Goal: Consume media (video, audio)

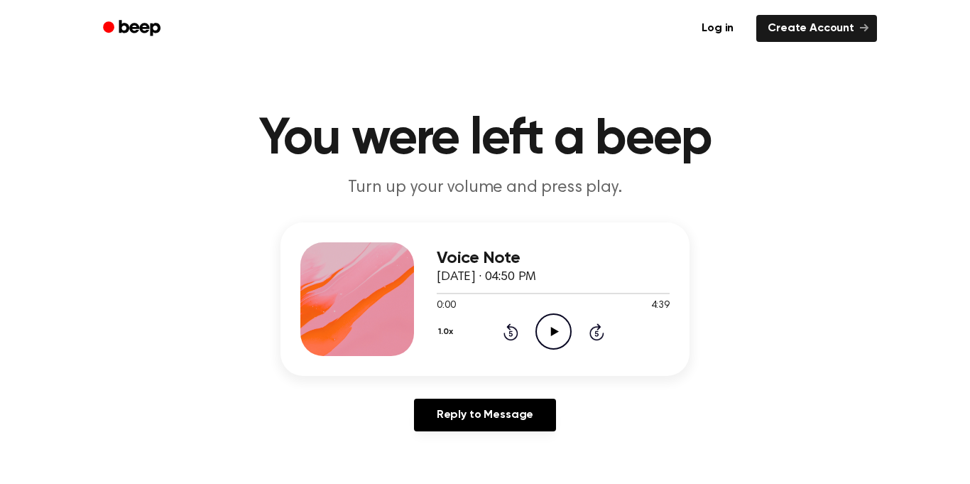
click at [562, 337] on icon "Play Audio" at bounding box center [553, 331] width 36 height 36
click at [552, 333] on icon at bounding box center [553, 331] width 6 height 9
click at [554, 329] on icon at bounding box center [554, 331] width 8 height 9
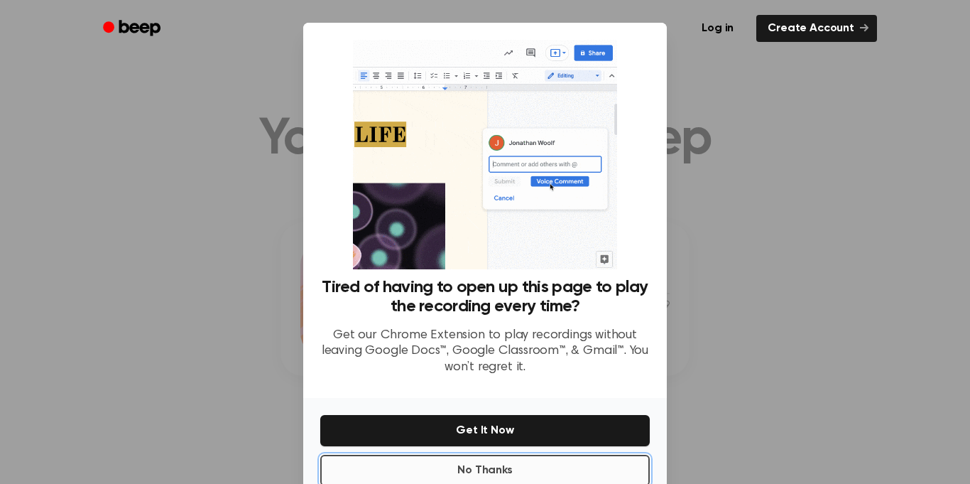
click at [498, 467] on button "No Thanks" at bounding box center [484, 469] width 329 height 31
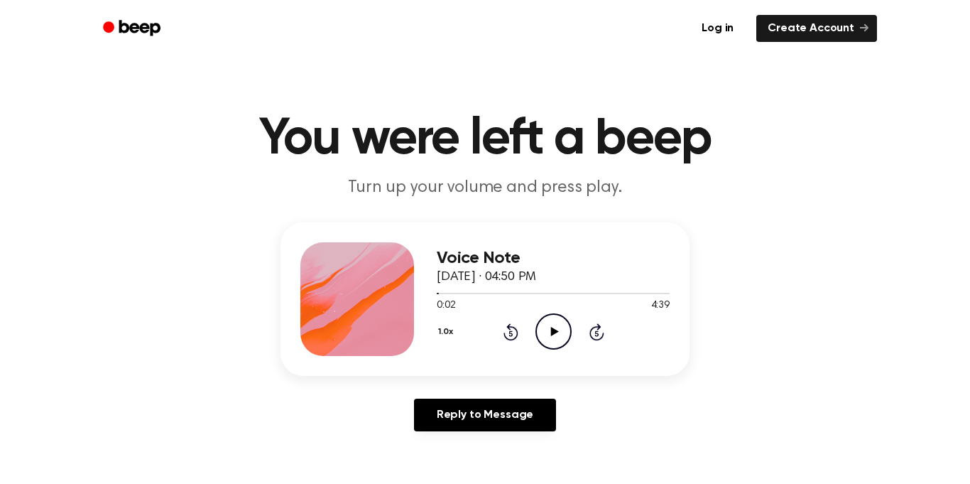
click at [548, 336] on icon "Play Audio" at bounding box center [553, 331] width 36 height 36
click at [493, 293] on div at bounding box center [553, 293] width 233 height 1
click at [545, 334] on icon "Pause Audio" at bounding box center [553, 331] width 36 height 36
click at [561, 313] on icon "Play Audio" at bounding box center [553, 331] width 36 height 36
click at [552, 333] on icon at bounding box center [553, 331] width 6 height 9
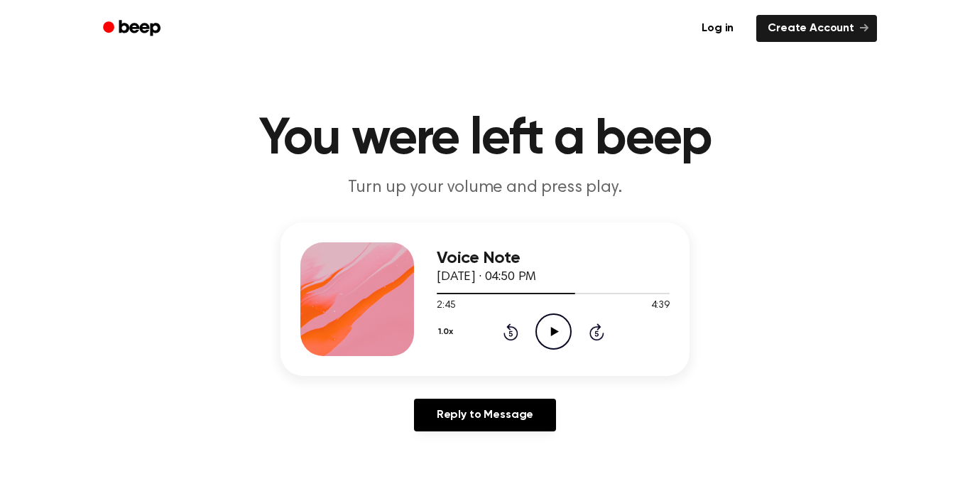
click at [545, 333] on icon "Play Audio" at bounding box center [553, 331] width 36 height 36
